Goal: Communication & Community: Participate in discussion

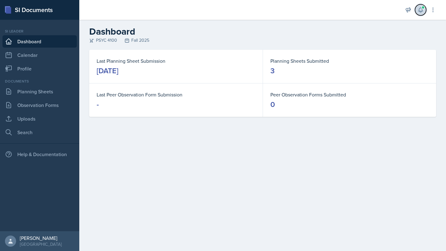
click at [421, 13] on button at bounding box center [420, 9] width 11 height 11
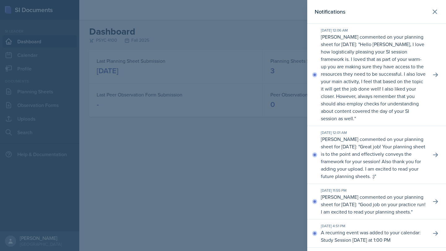
click at [183, 156] on div at bounding box center [223, 125] width 446 height 251
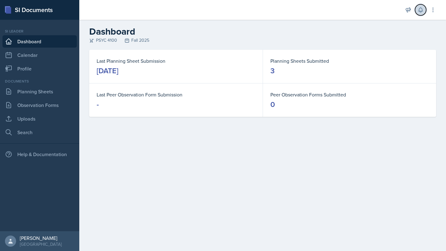
click at [421, 13] on icon at bounding box center [420, 10] width 6 height 6
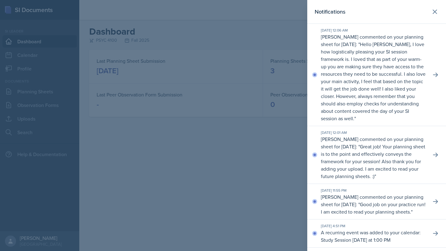
click at [399, 83] on p "Hello [PERSON_NAME], I love how logistically pleasing your SI session framework…" at bounding box center [373, 81] width 105 height 81
click at [433, 75] on icon at bounding box center [435, 75] width 5 height 4
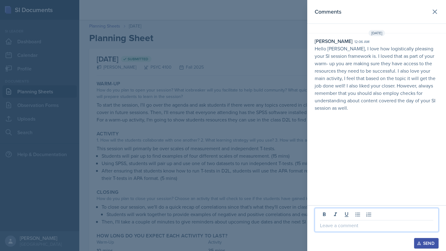
click at [360, 227] on p at bounding box center [376, 225] width 113 height 7
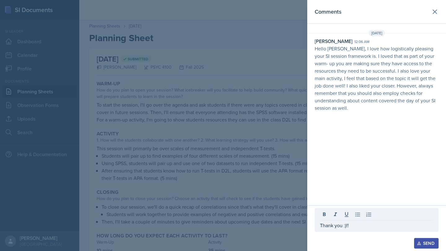
click at [424, 246] on div "Send" at bounding box center [426, 243] width 16 height 5
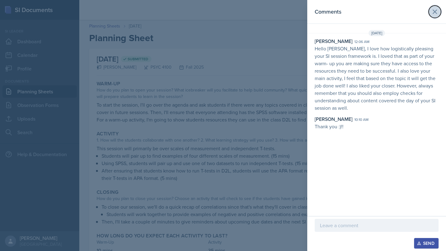
click at [435, 11] on icon at bounding box center [435, 12] width 4 height 4
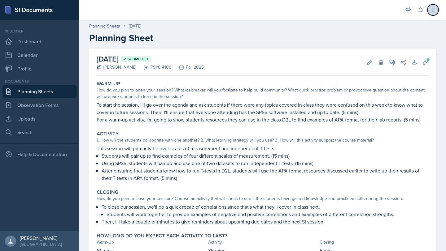
click at [436, 10] on button at bounding box center [432, 9] width 11 height 11
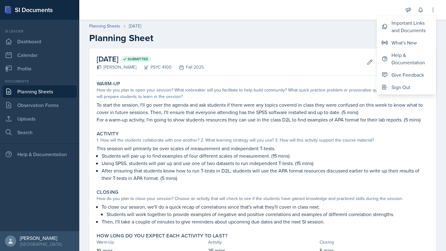
click at [341, 35] on h2 "Planning Sheet" at bounding box center [262, 38] width 347 height 11
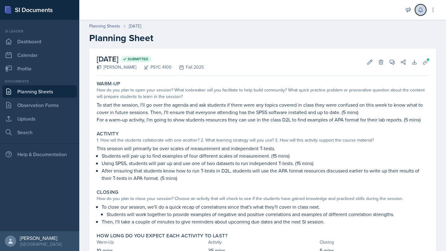
click at [420, 15] on button at bounding box center [420, 9] width 11 height 11
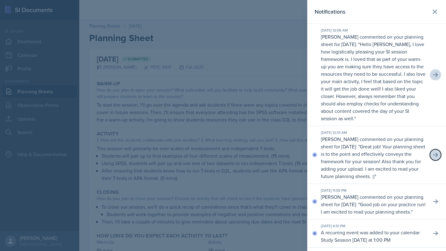
click at [432, 157] on icon at bounding box center [435, 155] width 6 height 6
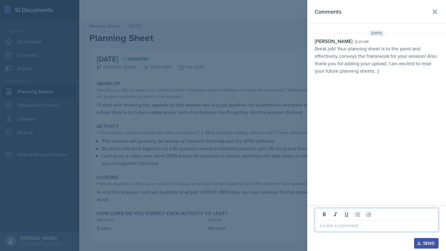
click at [332, 225] on p at bounding box center [376, 225] width 113 height 7
click at [431, 244] on div "Send" at bounding box center [426, 243] width 16 height 5
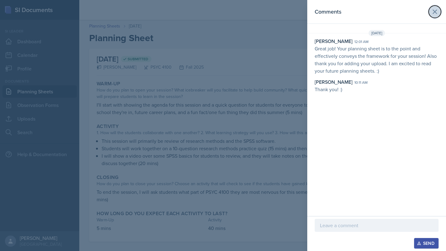
click at [436, 13] on icon at bounding box center [435, 12] width 4 height 4
